Goal: Information Seeking & Learning: Learn about a topic

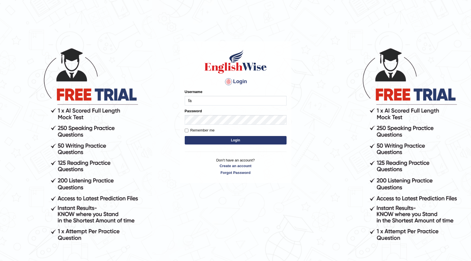
type input "farihaafghan556"
click at [271, 143] on button "Login" at bounding box center [236, 140] width 102 height 8
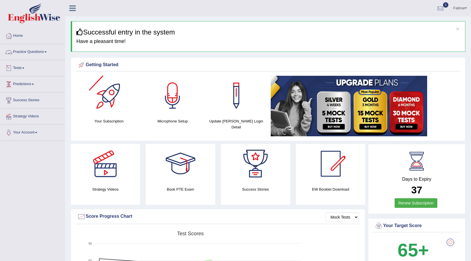
click at [43, 48] on link "Practice Questions" at bounding box center [32, 51] width 65 height 14
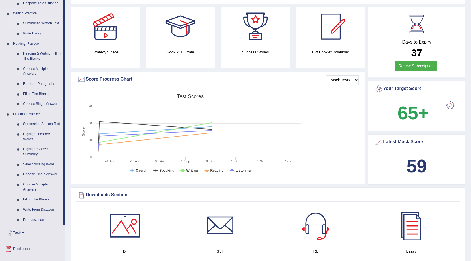
scroll to position [170, 0]
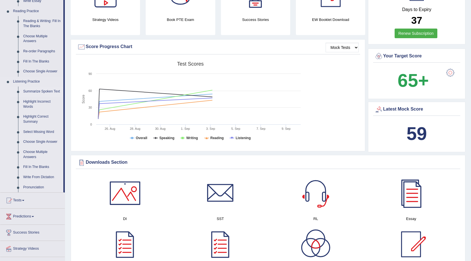
click at [47, 90] on link "Summarize Spoken Text" at bounding box center [42, 92] width 43 height 10
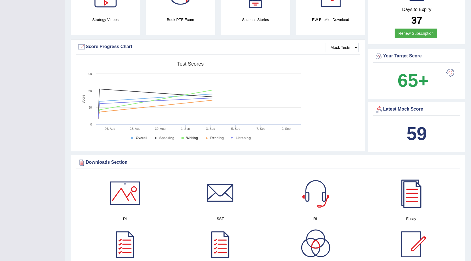
scroll to position [98, 0]
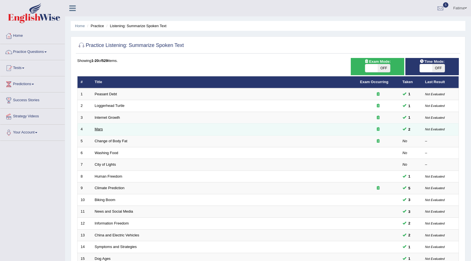
click at [97, 131] on link "Mars" at bounding box center [99, 129] width 8 height 4
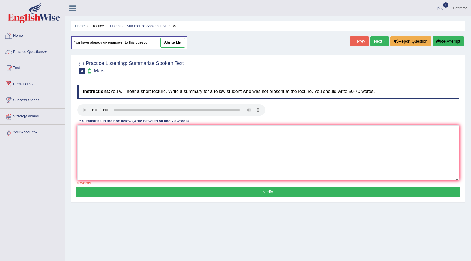
click at [44, 52] on link "Practice Questions" at bounding box center [32, 51] width 65 height 14
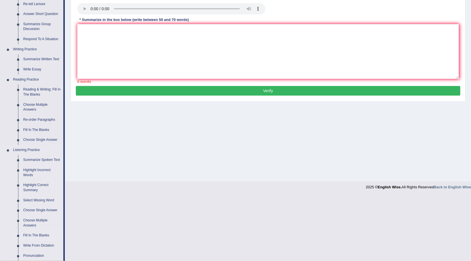
scroll to position [113, 0]
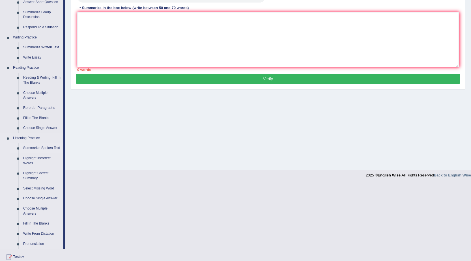
click at [44, 149] on link "Summarize Spoken Text" at bounding box center [42, 148] width 43 height 10
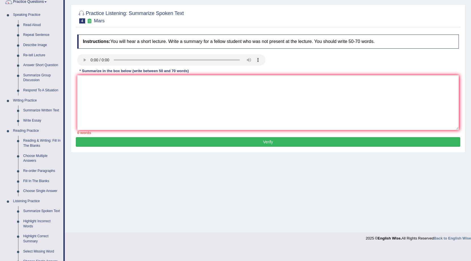
scroll to position [0, 0]
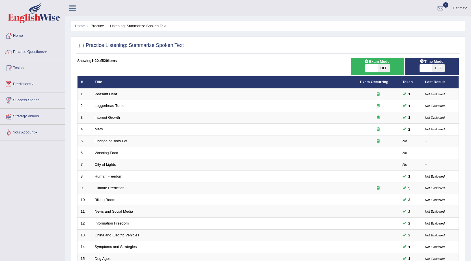
click at [381, 67] on span "OFF" at bounding box center [384, 68] width 12 height 8
checkbox input "true"
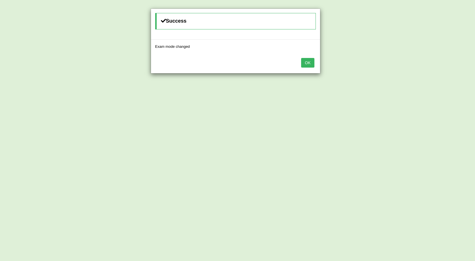
click at [304, 64] on button "OK" at bounding box center [307, 63] width 13 height 10
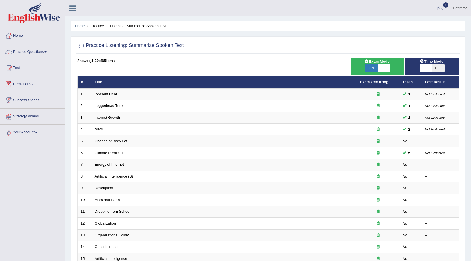
click at [436, 68] on span "OFF" at bounding box center [438, 68] width 12 height 8
checkbox input "true"
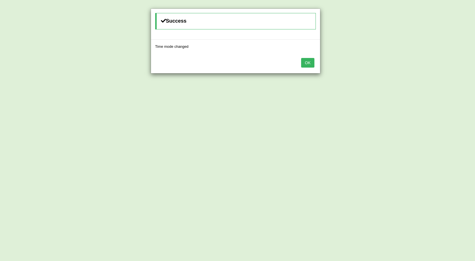
click at [302, 63] on button "OK" at bounding box center [307, 63] width 13 height 10
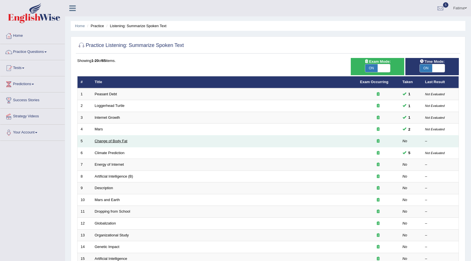
click at [110, 141] on link "Change of Body Fat" at bounding box center [111, 141] width 33 height 4
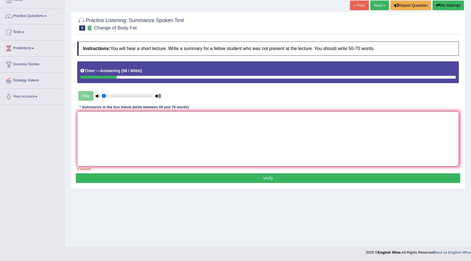
click at [169, 139] on textarea at bounding box center [268, 138] width 382 height 55
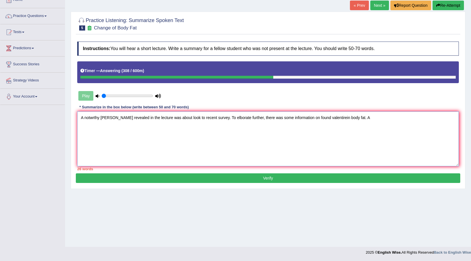
drag, startPoint x: 438, startPoint y: 256, endPoint x: 277, endPoint y: 144, distance: 195.6
click at [277, 144] on textarea "A notwrthy poin revealed in the lecture was about look to recent survey. To elb…" at bounding box center [268, 138] width 382 height 55
click at [354, 122] on textarea "A notwrthy poin revealed in the lecture was about look to recent survey. To elb…" at bounding box center [268, 138] width 382 height 55
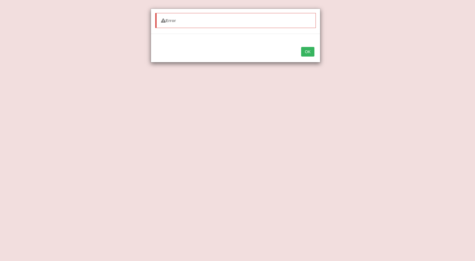
click at [307, 55] on button "OK" at bounding box center [307, 52] width 13 height 10
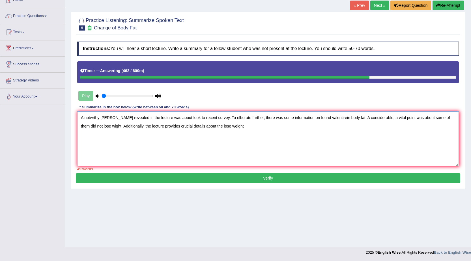
click at [229, 128] on textarea "A notwrthy poin revealed in the lecture was about look to recent survey. To elb…" at bounding box center [268, 138] width 382 height 55
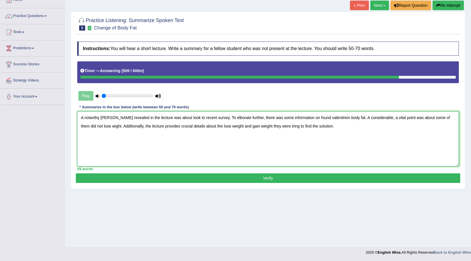
type textarea "A notwrthy poin revealed in the lecture was about look to recent survey. To elb…"
click at [241, 175] on button "Verify" at bounding box center [268, 178] width 385 height 10
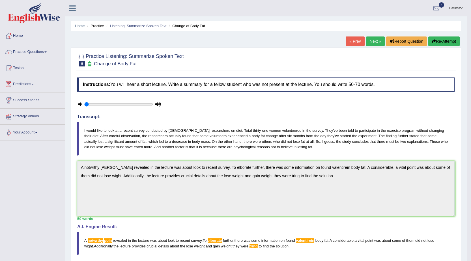
click at [375, 42] on link "Next »" at bounding box center [375, 42] width 19 height 10
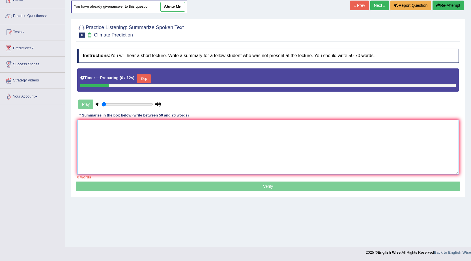
click at [207, 143] on textarea at bounding box center [268, 147] width 382 height 55
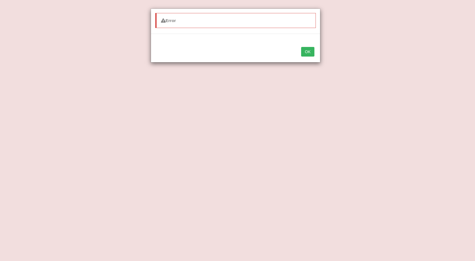
click at [306, 52] on button "OK" at bounding box center [307, 52] width 13 height 10
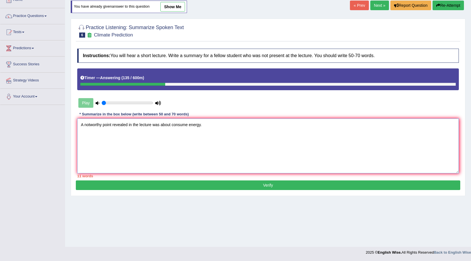
click at [203, 126] on textarea "A notworthy point revealed in the lecture was about consume energy." at bounding box center [268, 146] width 382 height 55
click at [413, 142] on textarea "A notworthy point revealed in the lecture was about consume energy. To elaborat…" at bounding box center [268, 146] width 382 height 55
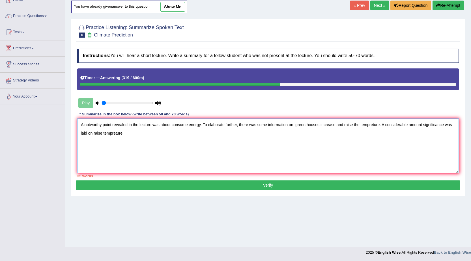
click at [379, 125] on textarea "A notworthy point revealed in the lecture was about consume energy. To elaborat…" at bounding box center [268, 146] width 382 height 55
click at [380, 126] on textarea "A notworthy point revealed in the lecture was about consume energy. To elaborat…" at bounding box center [268, 146] width 382 height 55
drag, startPoint x: 453, startPoint y: 125, endPoint x: 454, endPoint y: 128, distance: 3.5
click at [454, 125] on textarea "A notworthy point revealed in the lecture was about consume energy. To elaborat…" at bounding box center [268, 146] width 382 height 55
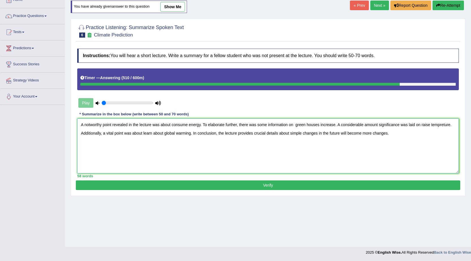
type textarea "A notworthy point revealed in the lecture was about consume energy. To elaborat…"
click at [187, 187] on button "Verify" at bounding box center [268, 186] width 385 height 10
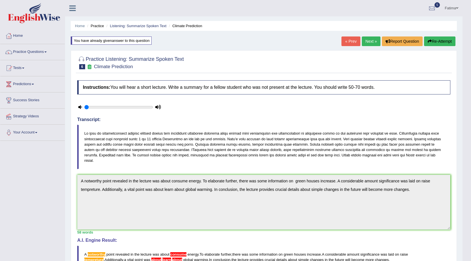
click at [366, 44] on link "Next »" at bounding box center [371, 42] width 19 height 10
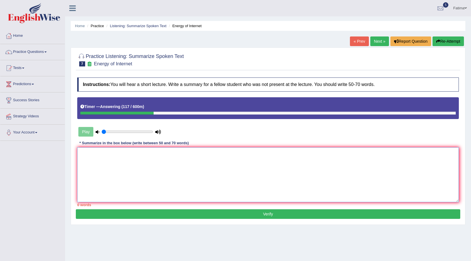
drag, startPoint x: 152, startPoint y: 187, endPoint x: 164, endPoint y: 180, distance: 13.9
click at [160, 183] on textarea at bounding box center [268, 174] width 382 height 55
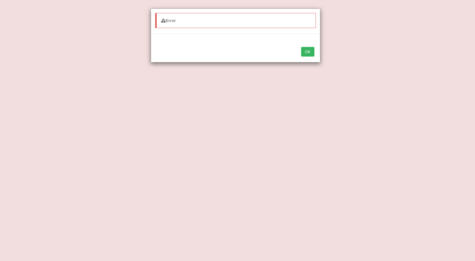
type textarea "A notworthy point revealed in the lecture was about interne. To elaborate furth…"
click at [308, 49] on button "OK" at bounding box center [307, 52] width 13 height 10
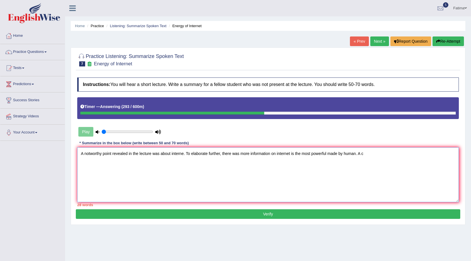
click at [368, 155] on textarea "A notworthy point revealed in the lecture was about interne. To elaborate furth…" at bounding box center [268, 174] width 382 height 55
click at [98, 163] on textarea "A notworthy point revealed in the lecture was about interne. To elaborate furth…" at bounding box center [268, 174] width 382 height 55
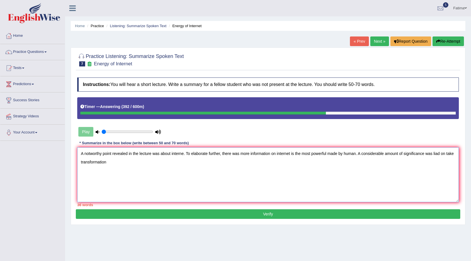
click at [107, 163] on textarea "A notworthy point revealed in the lecture was about interne. To elaborate furth…" at bounding box center [268, 174] width 382 height 55
click at [355, 154] on textarea "A notworthy point revealed in the lecture was about interne. To elaborate furth…" at bounding box center [268, 174] width 382 height 55
click at [194, 164] on textarea "A notworthy point revealed in the lecture was about interne. To elaborate furth…" at bounding box center [268, 174] width 382 height 55
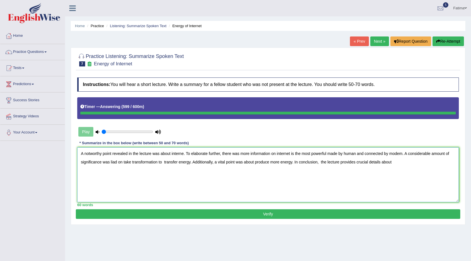
type textarea "A notworthy point revealed in the lecture was about interne. To elaborate furth…"
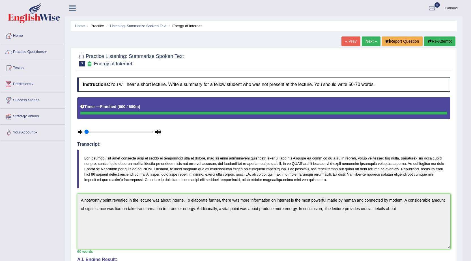
click at [446, 39] on button "Re-Attempt" at bounding box center [439, 42] width 31 height 10
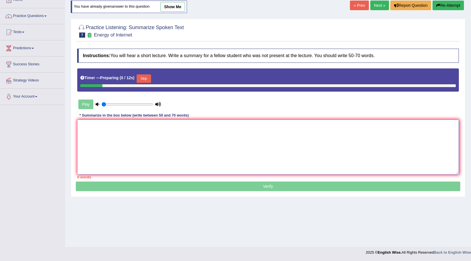
drag, startPoint x: 209, startPoint y: 122, endPoint x: 211, endPoint y: 129, distance: 7.5
click at [211, 129] on textarea at bounding box center [268, 147] width 382 height 55
paste textarea "A notworthy point revealed in the lecture was about interne. To elaborate furth…"
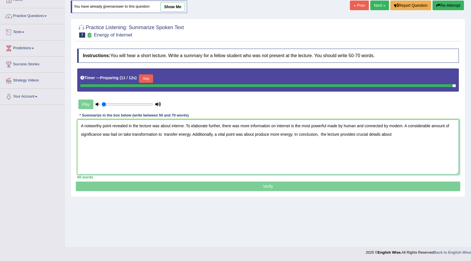
type textarea "A notworthy point revealed in the lecture was about interne. To elaborate furth…"
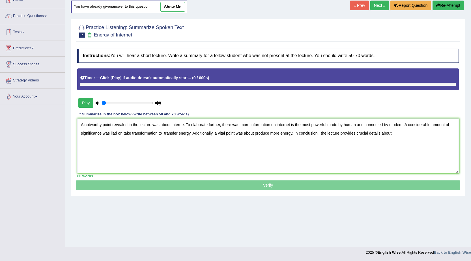
click at [98, 105] on icon at bounding box center [98, 103] width 4 height 4
click at [98, 104] on icon at bounding box center [98, 103] width 4 height 4
drag, startPoint x: 118, startPoint y: 103, endPoint x: 95, endPoint y: 105, distance: 23.3
type input "0.05"
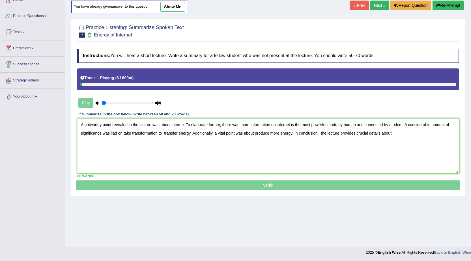
click at [102, 105] on input "range" at bounding box center [128, 103] width 52 height 5
click at [402, 136] on textarea "A notworthy point revealed in the lecture was about interne. To elaborate furth…" at bounding box center [268, 146] width 382 height 55
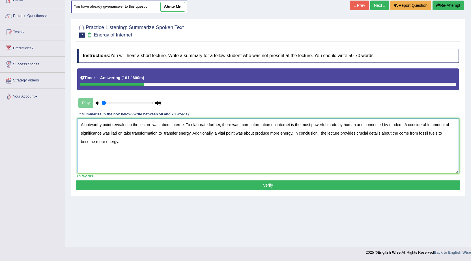
type textarea "A notworthy point revealed in the lecture was about interne. To elaborate furth…"
click at [190, 185] on button "Verify" at bounding box center [268, 186] width 385 height 10
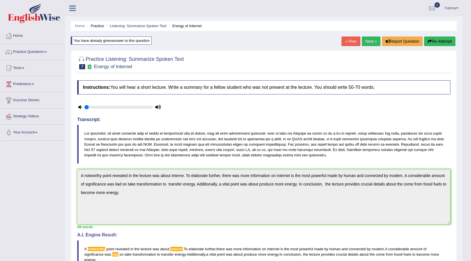
click at [368, 42] on link "Next »" at bounding box center [371, 42] width 19 height 10
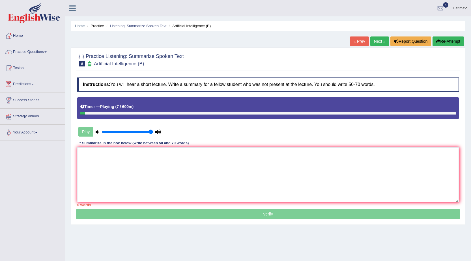
drag, startPoint x: 102, startPoint y: 131, endPoint x: 169, endPoint y: 136, distance: 67.2
type input "1"
click at [153, 134] on input "range" at bounding box center [128, 132] width 52 height 5
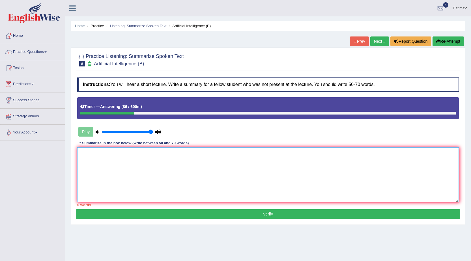
drag, startPoint x: 146, startPoint y: 148, endPoint x: 146, endPoint y: 156, distance: 7.6
click at [146, 155] on textarea at bounding box center [268, 174] width 382 height 55
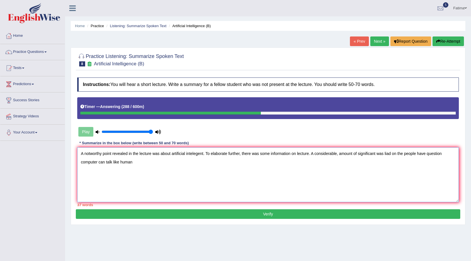
click at [396, 154] on textarea "A notworthy point revealed in the lecture was about artificial intelegent. To e…" at bounding box center [268, 174] width 382 height 55
drag, startPoint x: 135, startPoint y: 164, endPoint x: 155, endPoint y: 178, distance: 23.9
click at [140, 167] on textarea "A notworthy point revealed in the lecture was about artificial intelegent. To e…" at bounding box center [268, 174] width 382 height 55
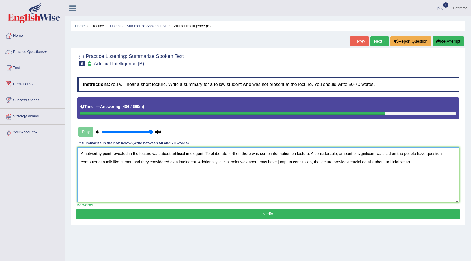
type textarea "A notworthy point revealed in the lecture was about artificial intelegent. To e…"
click at [246, 213] on button "Verify" at bounding box center [268, 214] width 385 height 10
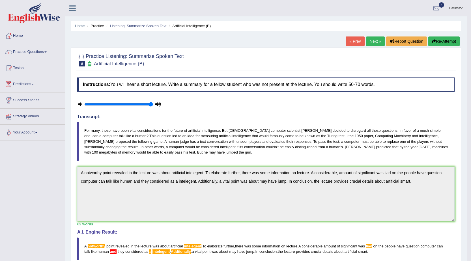
click at [439, 42] on button "Re-Attempt" at bounding box center [443, 42] width 31 height 10
